Goal: Download file/media

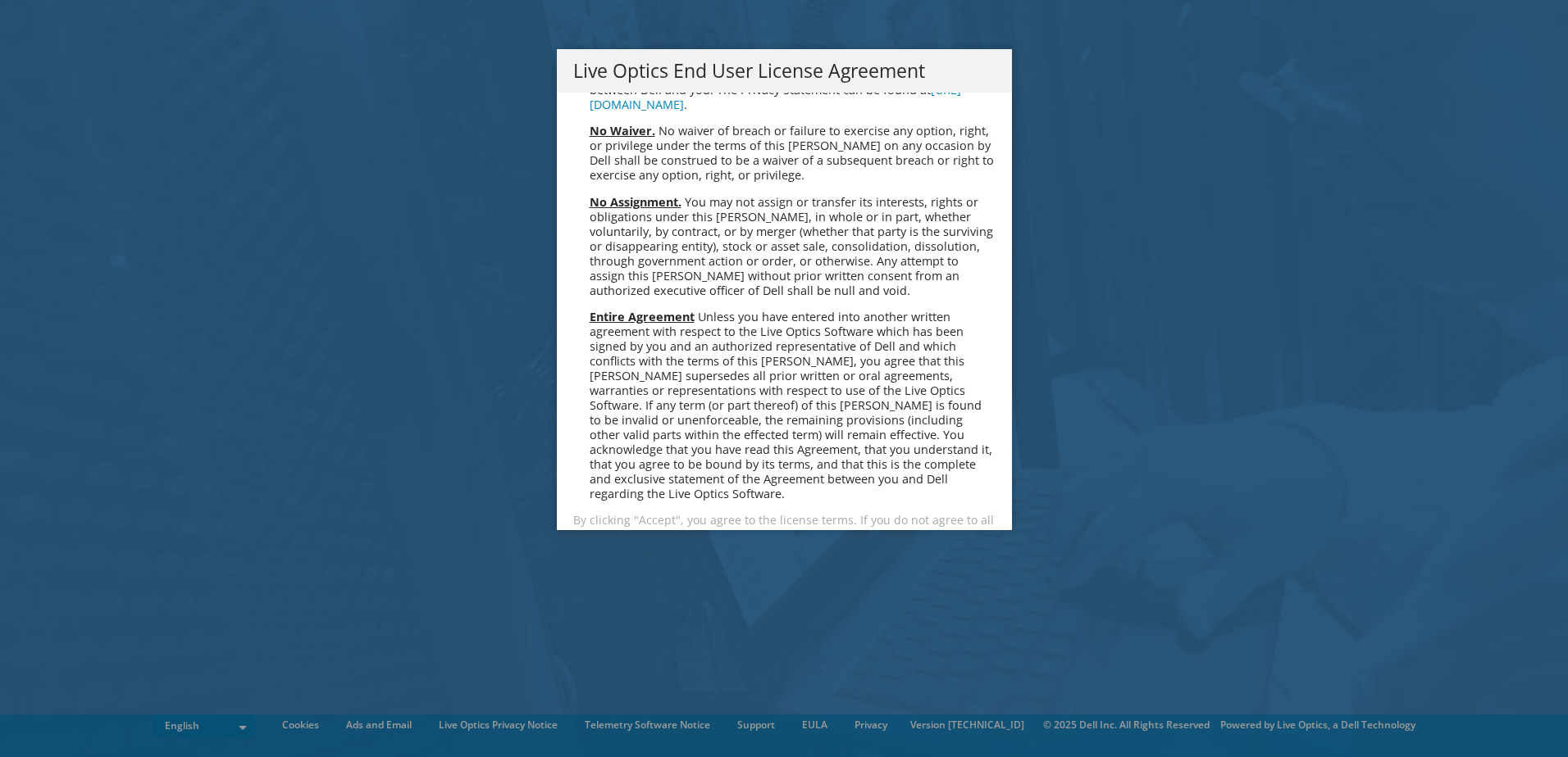
scroll to position [6197, 0]
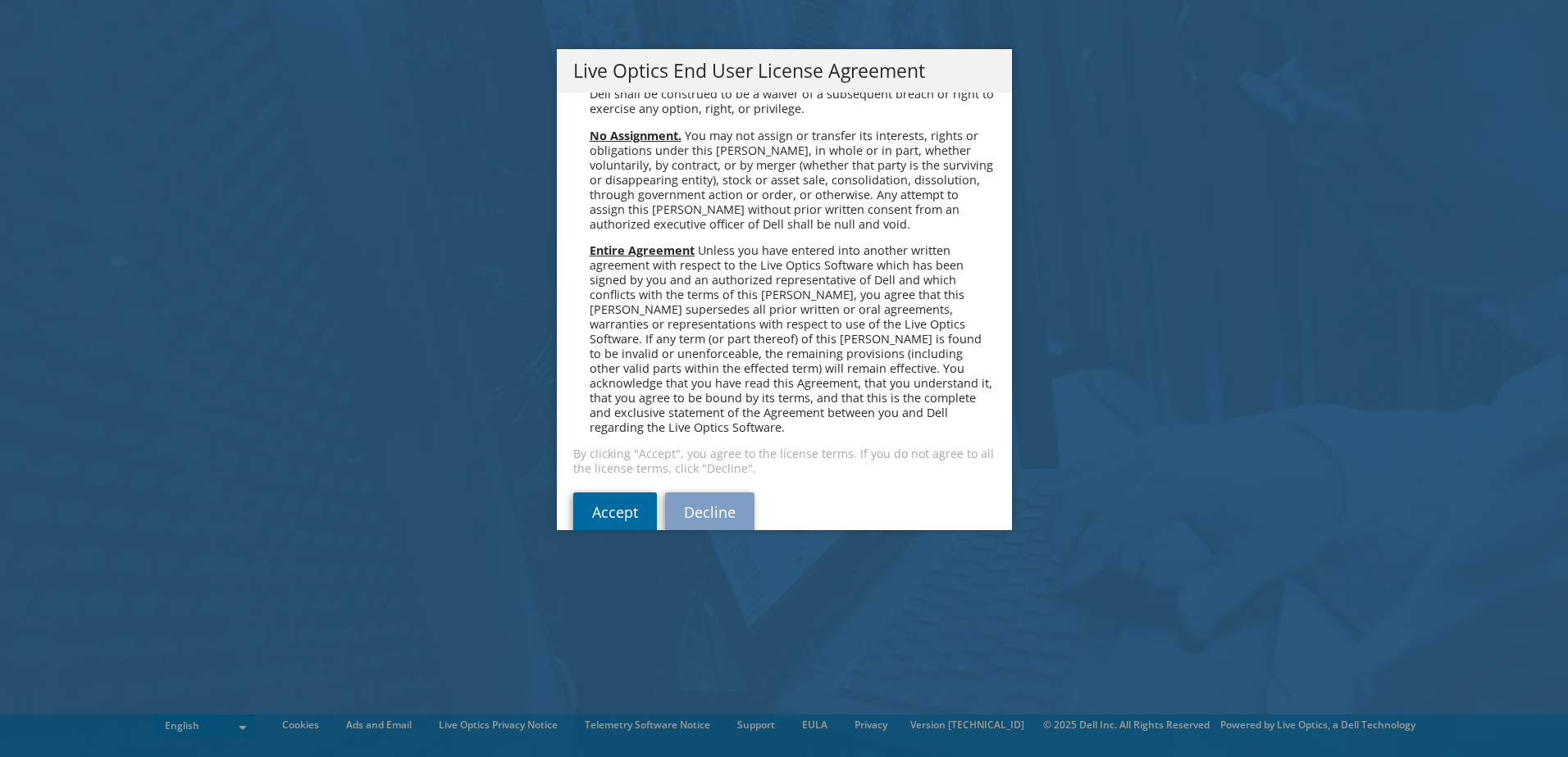
click at [599, 493] on link "Accept" at bounding box center [614, 512] width 83 height 39
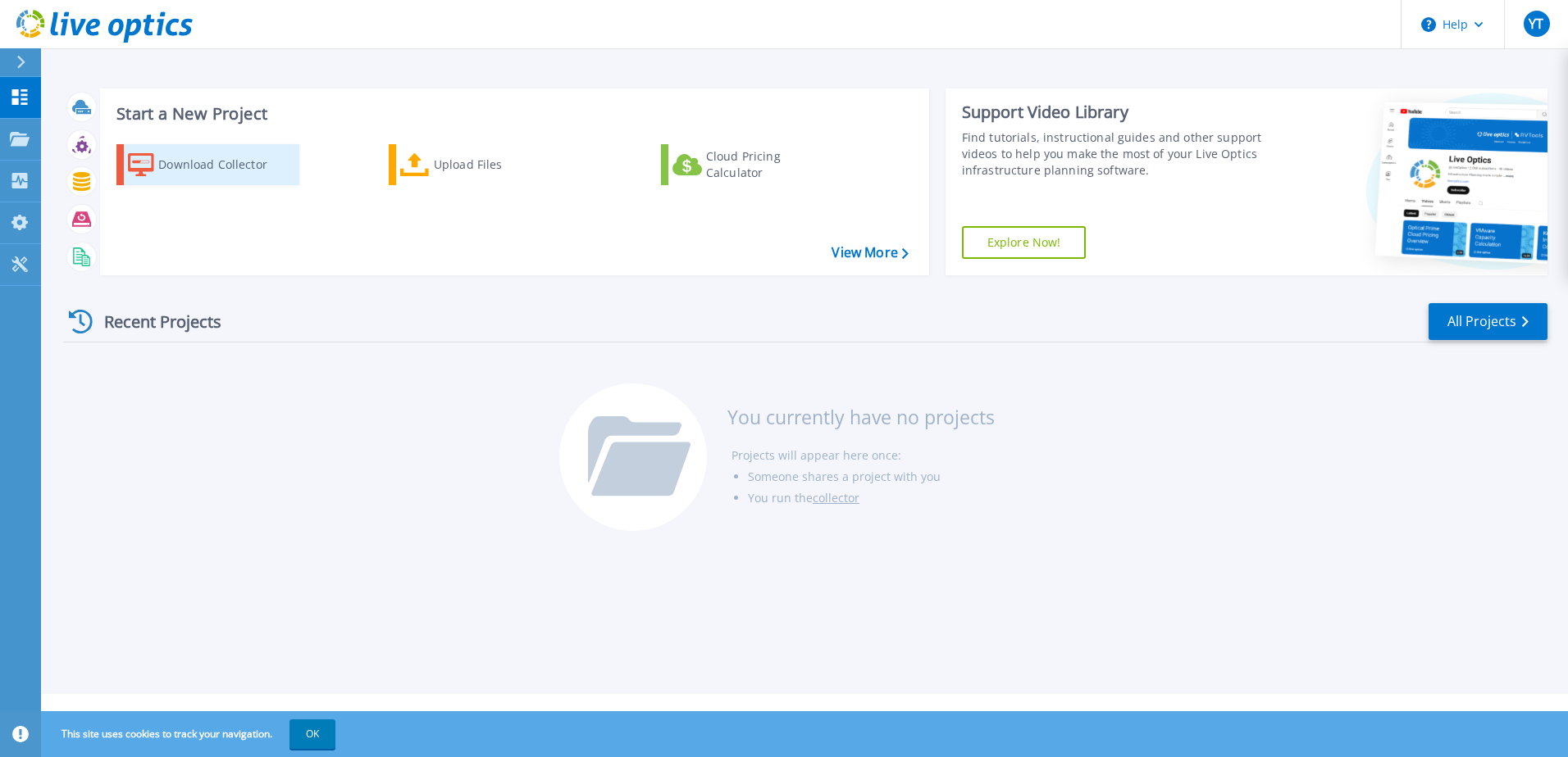
click at [242, 159] on div "Download Collector" at bounding box center [224, 164] width 131 height 33
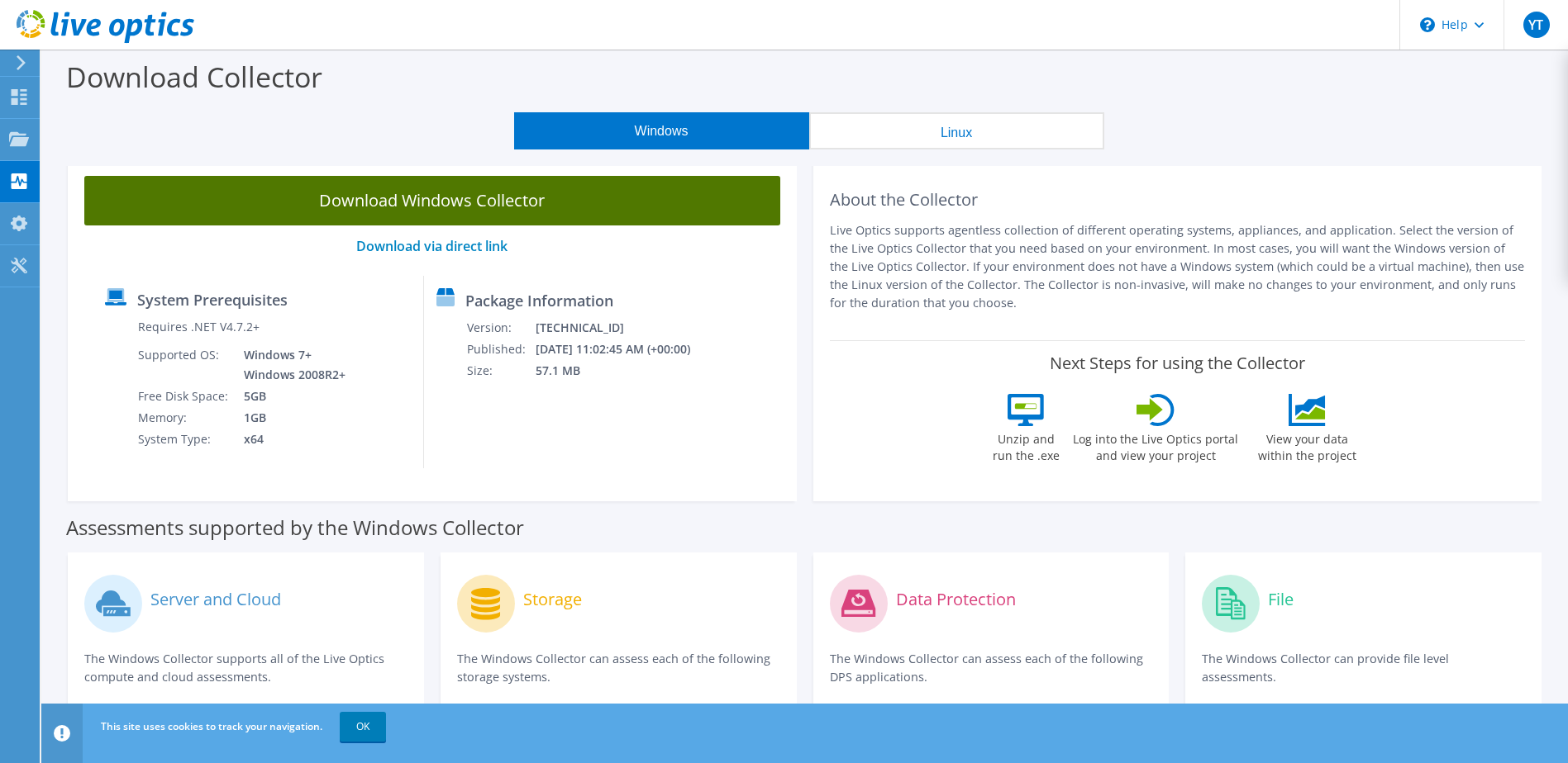
click at [508, 203] on link "Download Windows Collector" at bounding box center [431, 200] width 695 height 49
